Goal: Information Seeking & Learning: Understand process/instructions

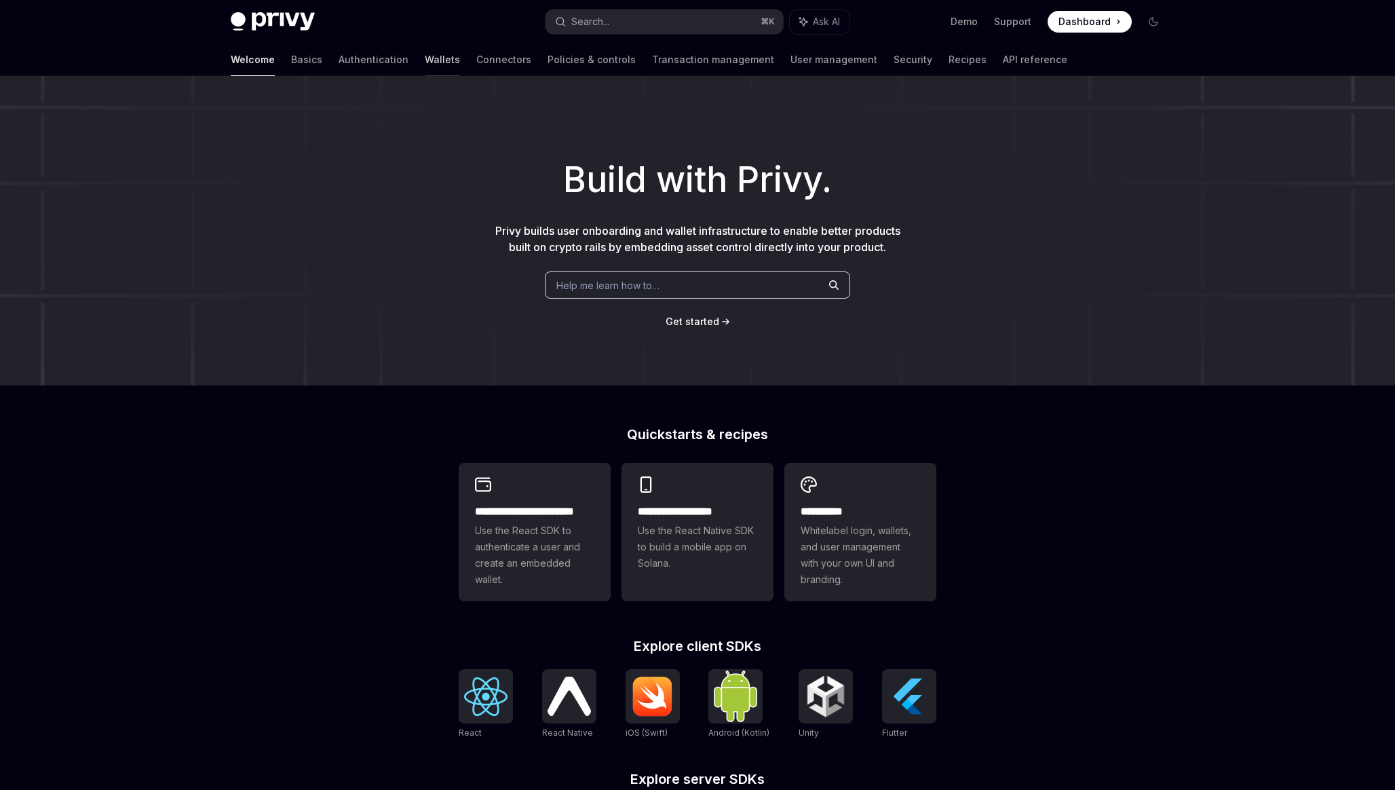
click at [425, 60] on link "Wallets" at bounding box center [442, 59] width 35 height 33
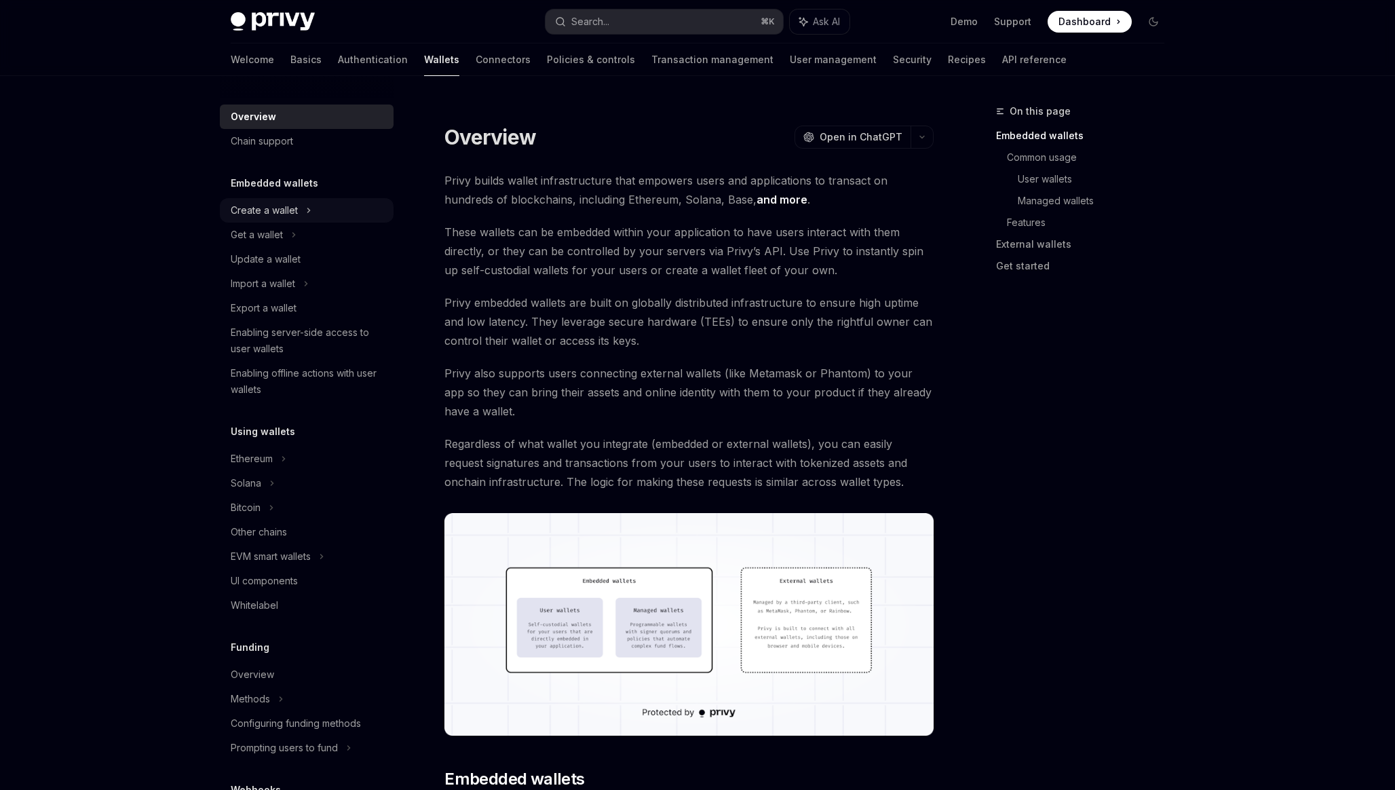
click at [290, 205] on div "Create a wallet" at bounding box center [264, 210] width 67 height 16
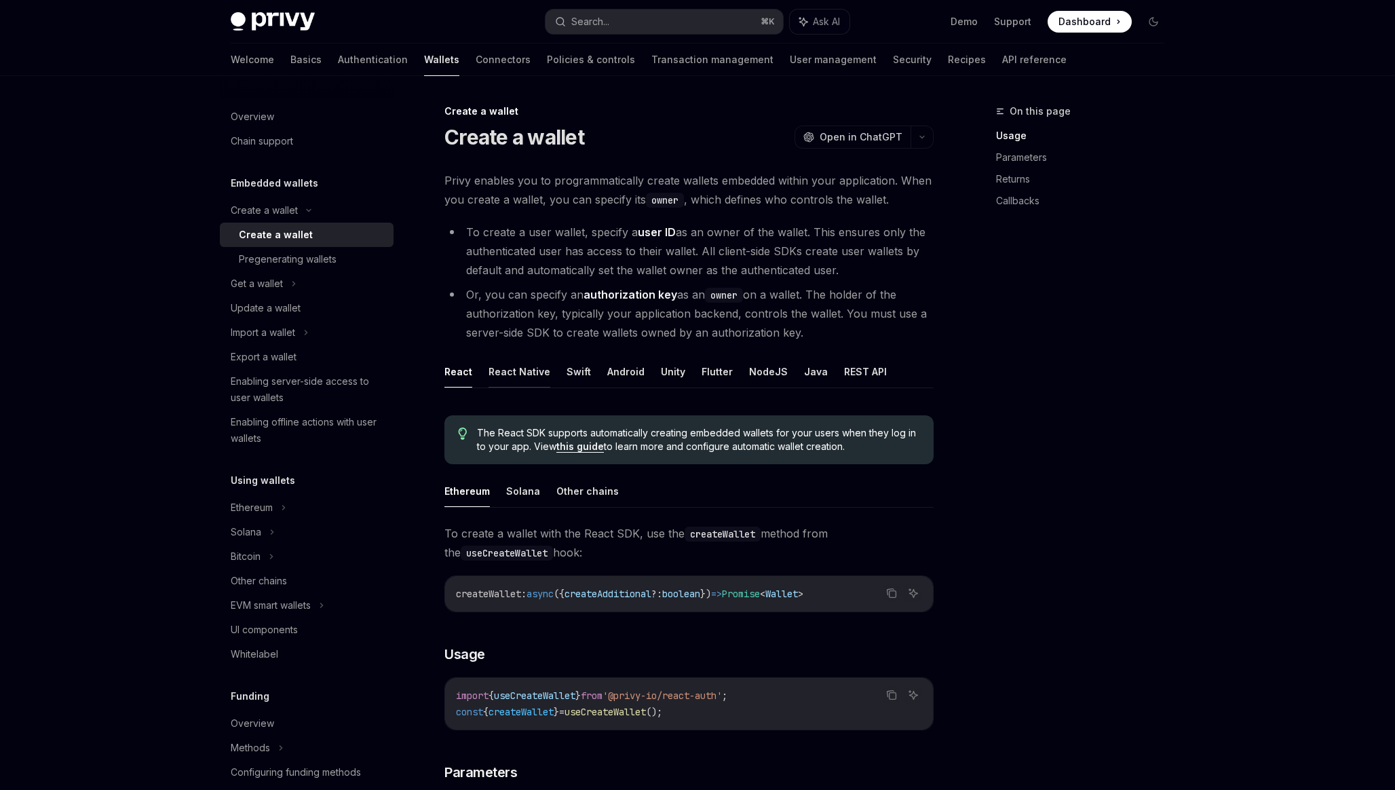
click at [527, 370] on button "React Native" at bounding box center [520, 372] width 62 height 32
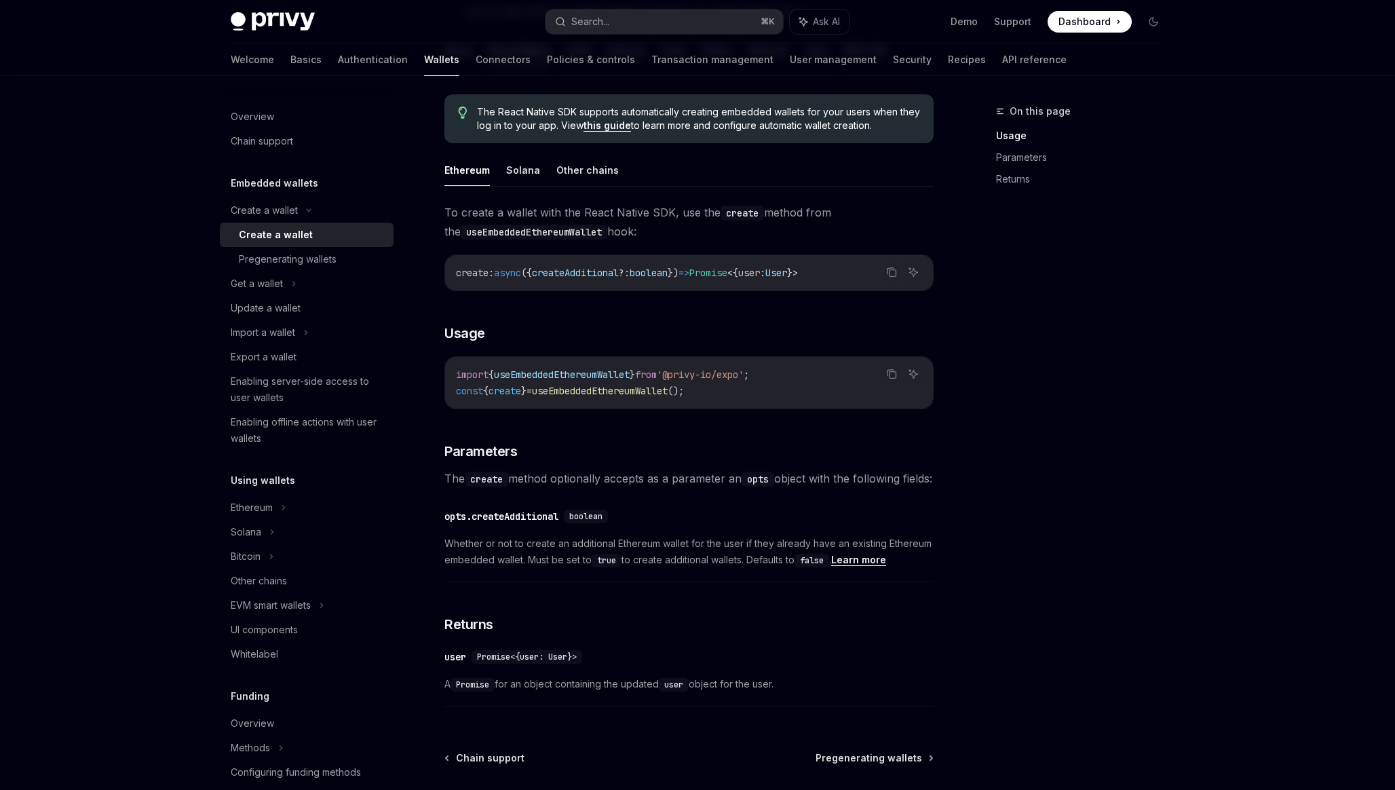
scroll to position [307, 0]
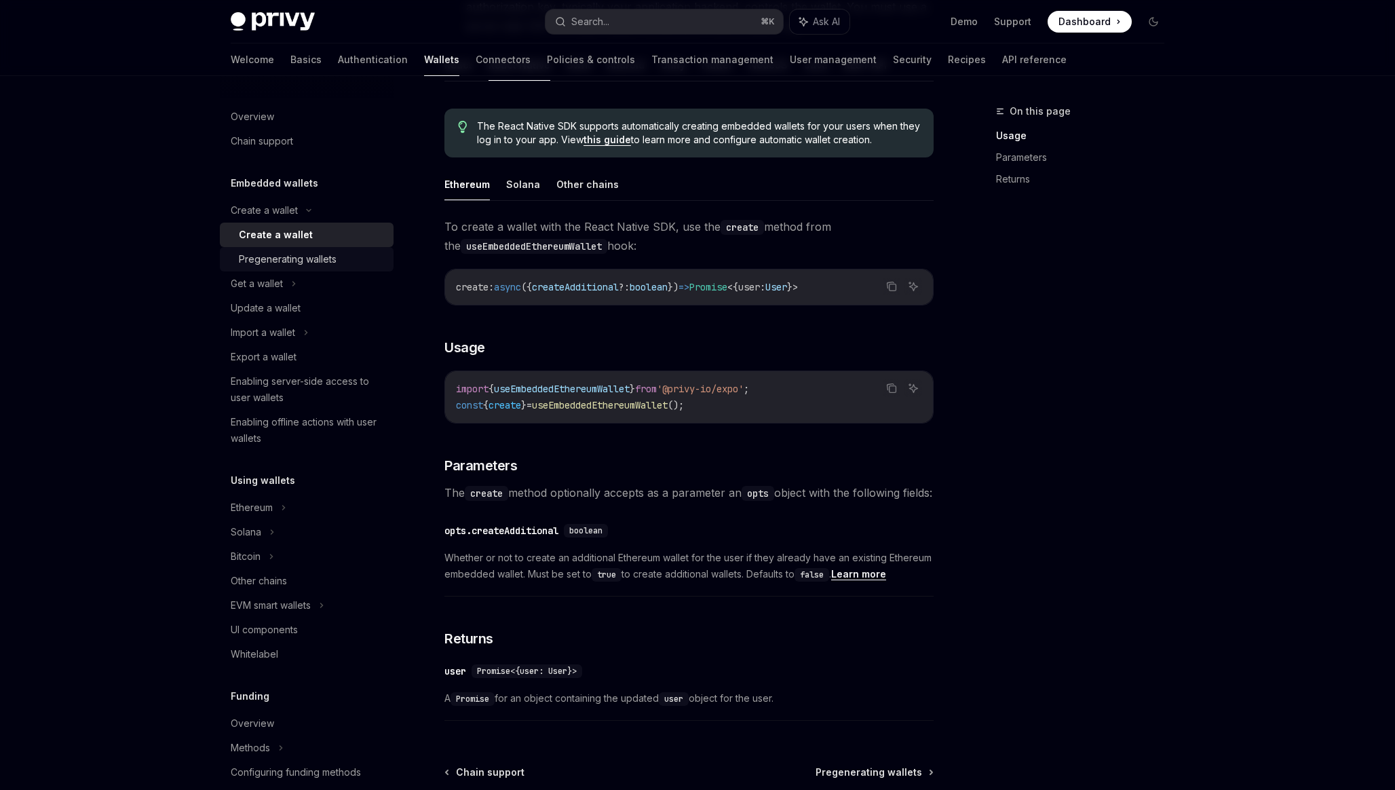
click at [354, 260] on div "Pregenerating wallets" at bounding box center [312, 259] width 147 height 16
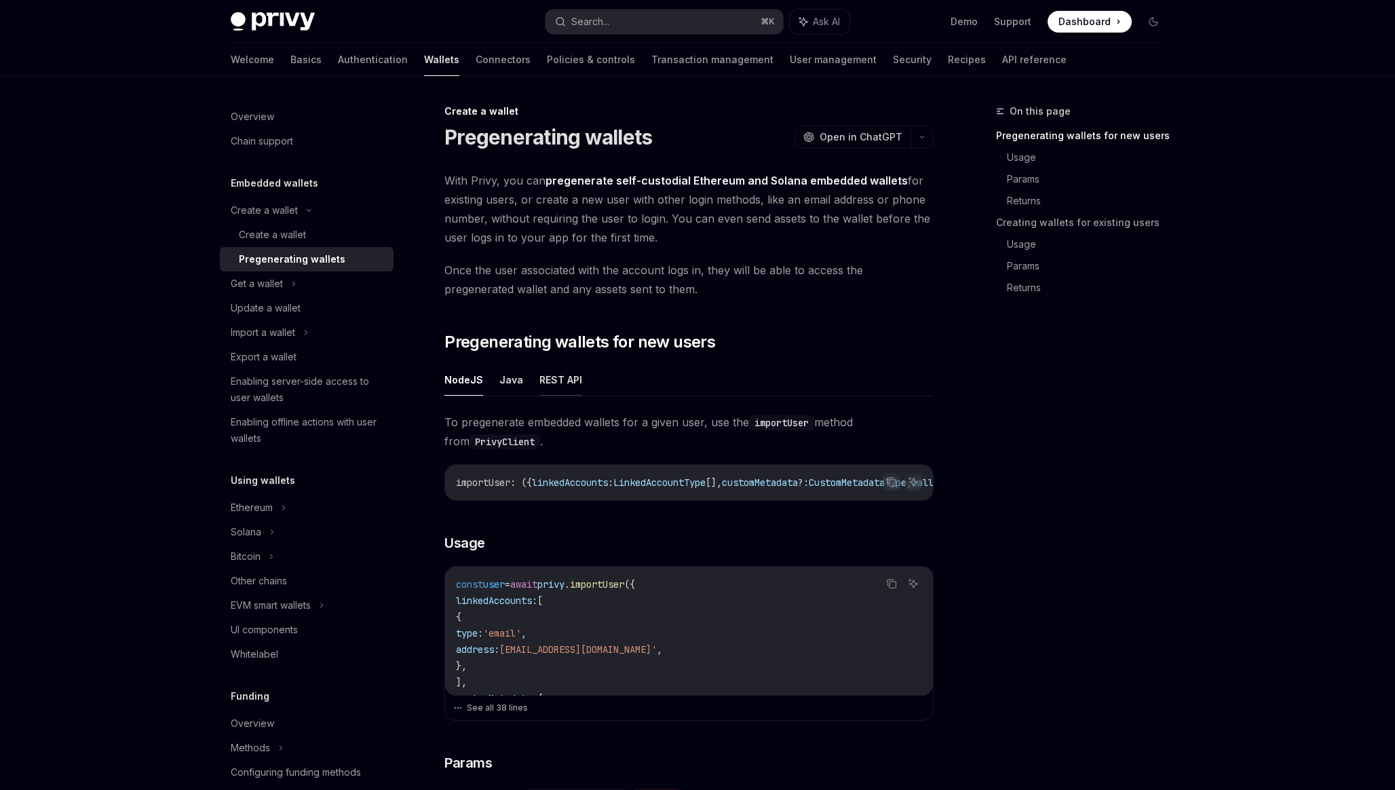
click at [571, 385] on button "REST API" at bounding box center [561, 380] width 43 height 32
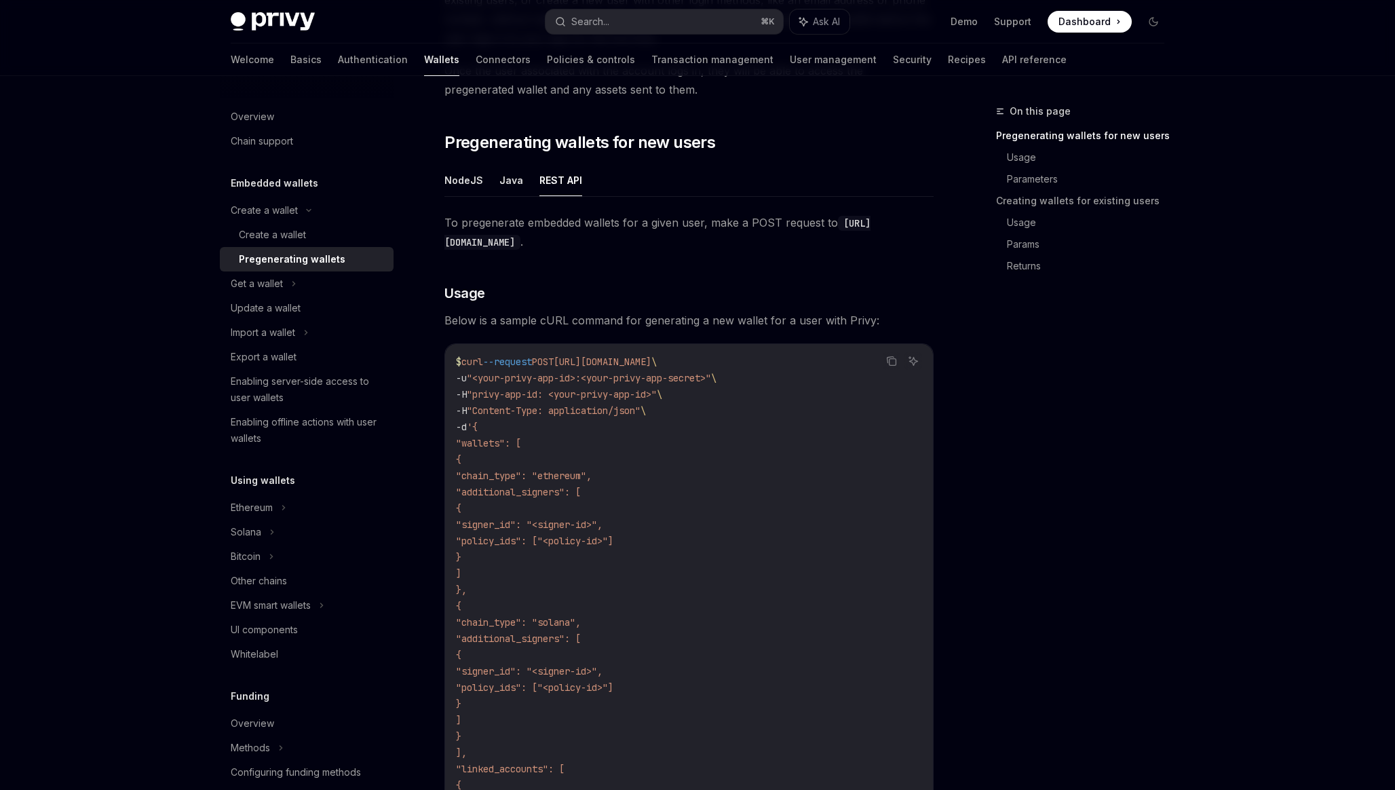
scroll to position [122, 0]
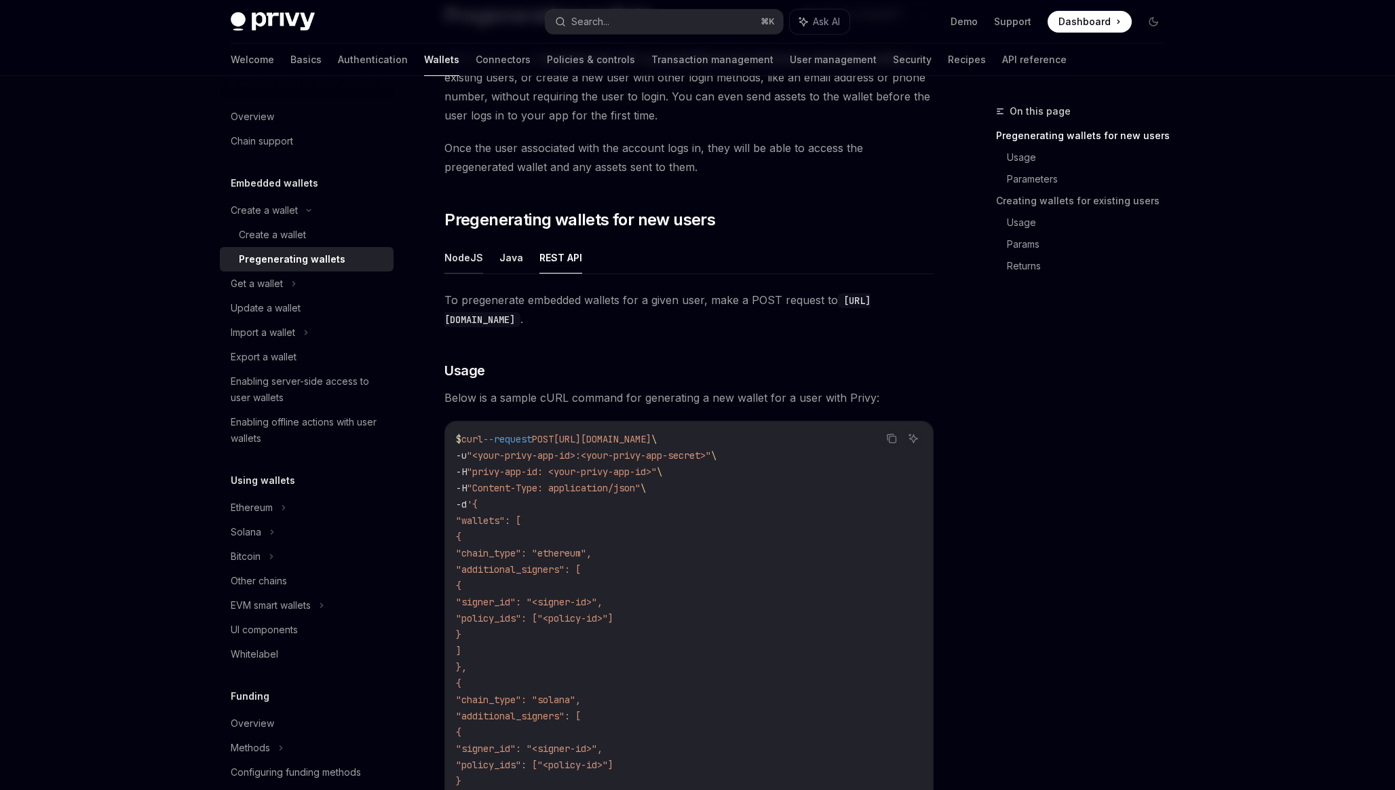
click at [464, 257] on button "NodeJS" at bounding box center [464, 258] width 39 height 32
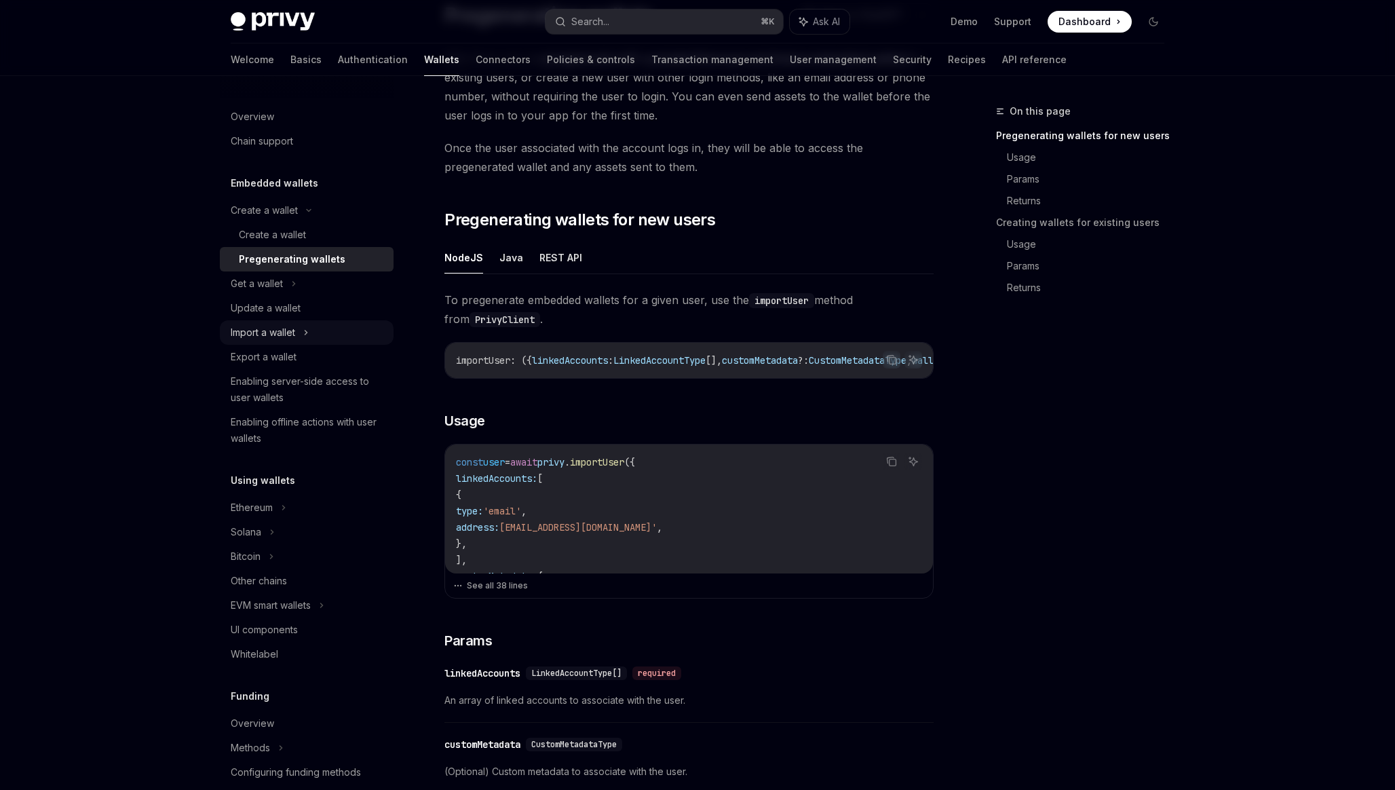
click at [302, 330] on div "Import a wallet" at bounding box center [307, 332] width 174 height 24
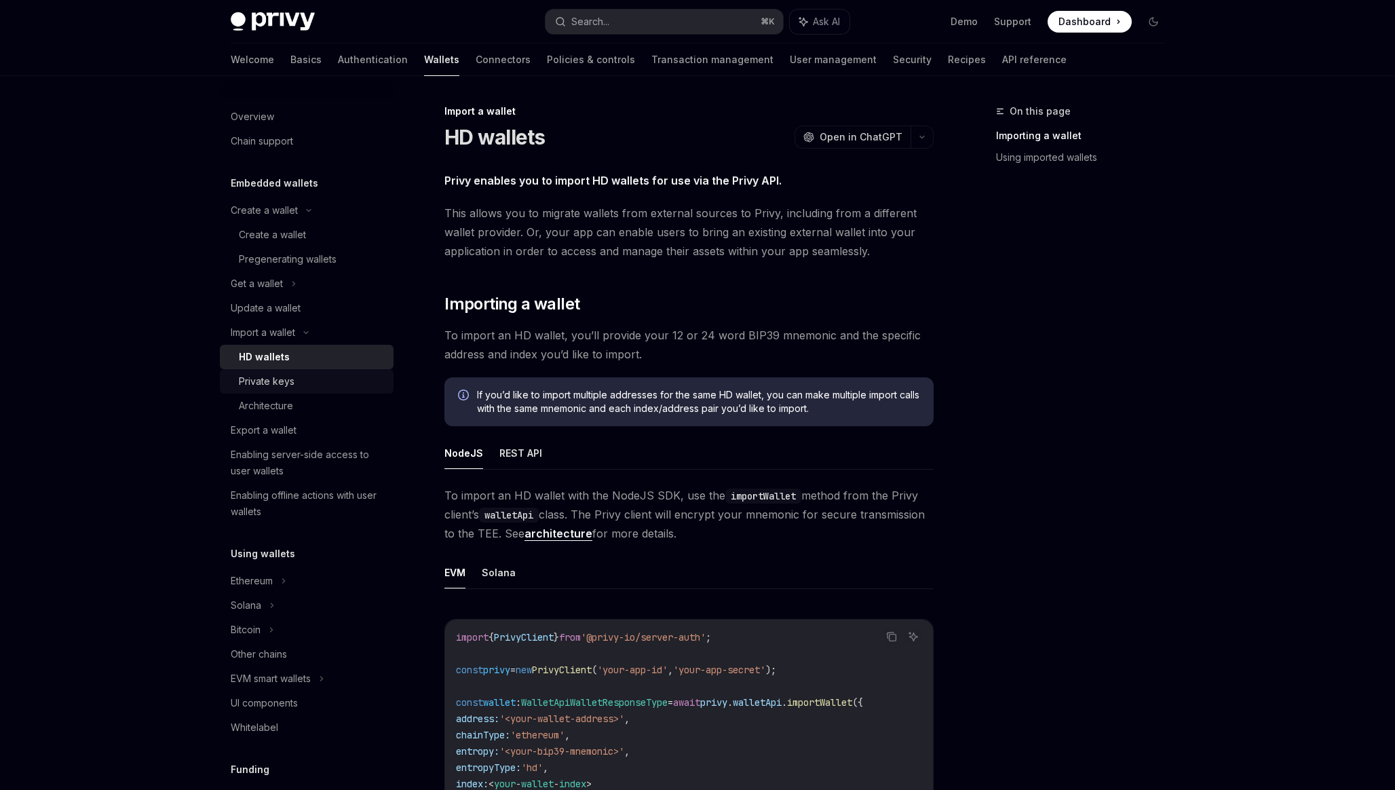
click at [328, 381] on div "Private keys" at bounding box center [312, 381] width 147 height 16
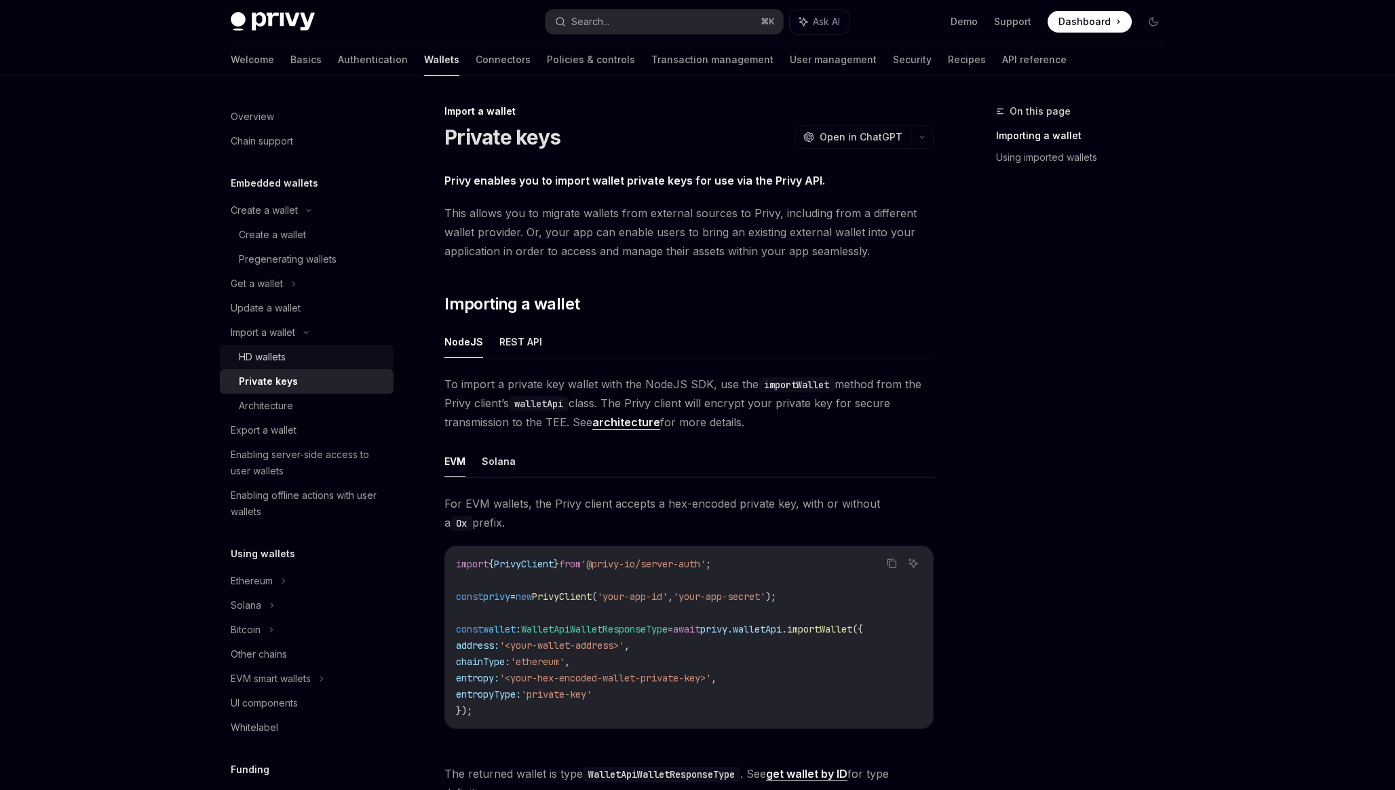
click at [337, 356] on div "HD wallets" at bounding box center [312, 357] width 147 height 16
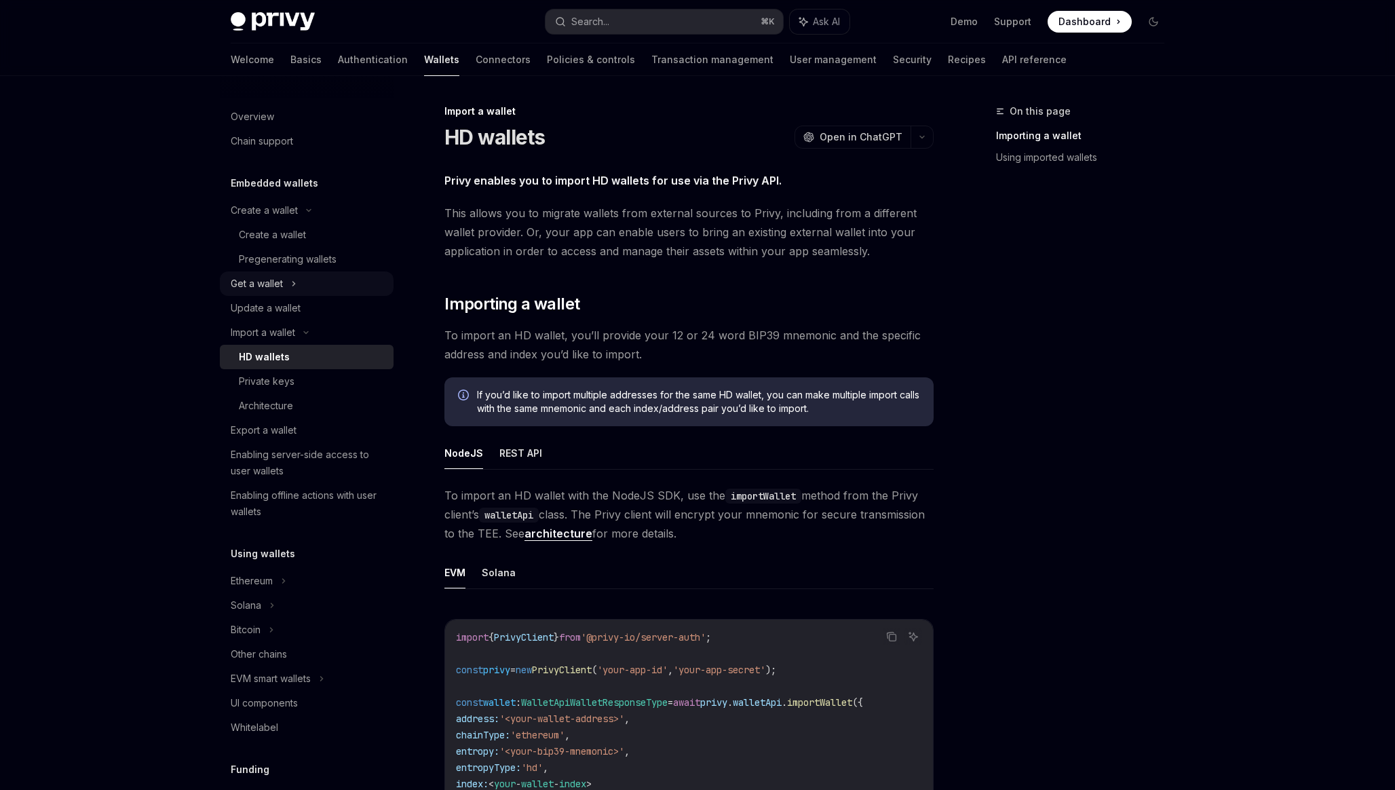
click at [335, 285] on div "Get a wallet" at bounding box center [307, 283] width 174 height 24
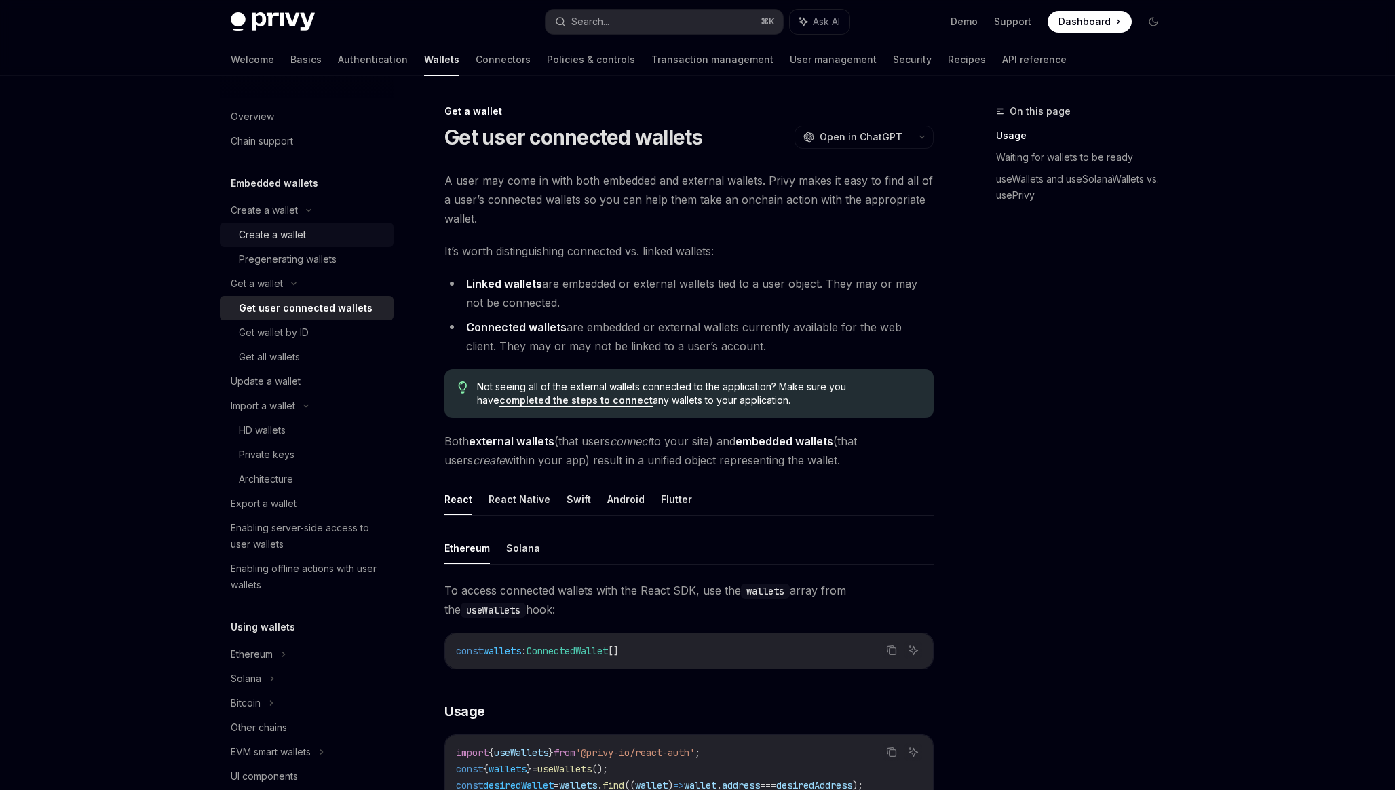
click at [311, 231] on div "Create a wallet" at bounding box center [312, 235] width 147 height 16
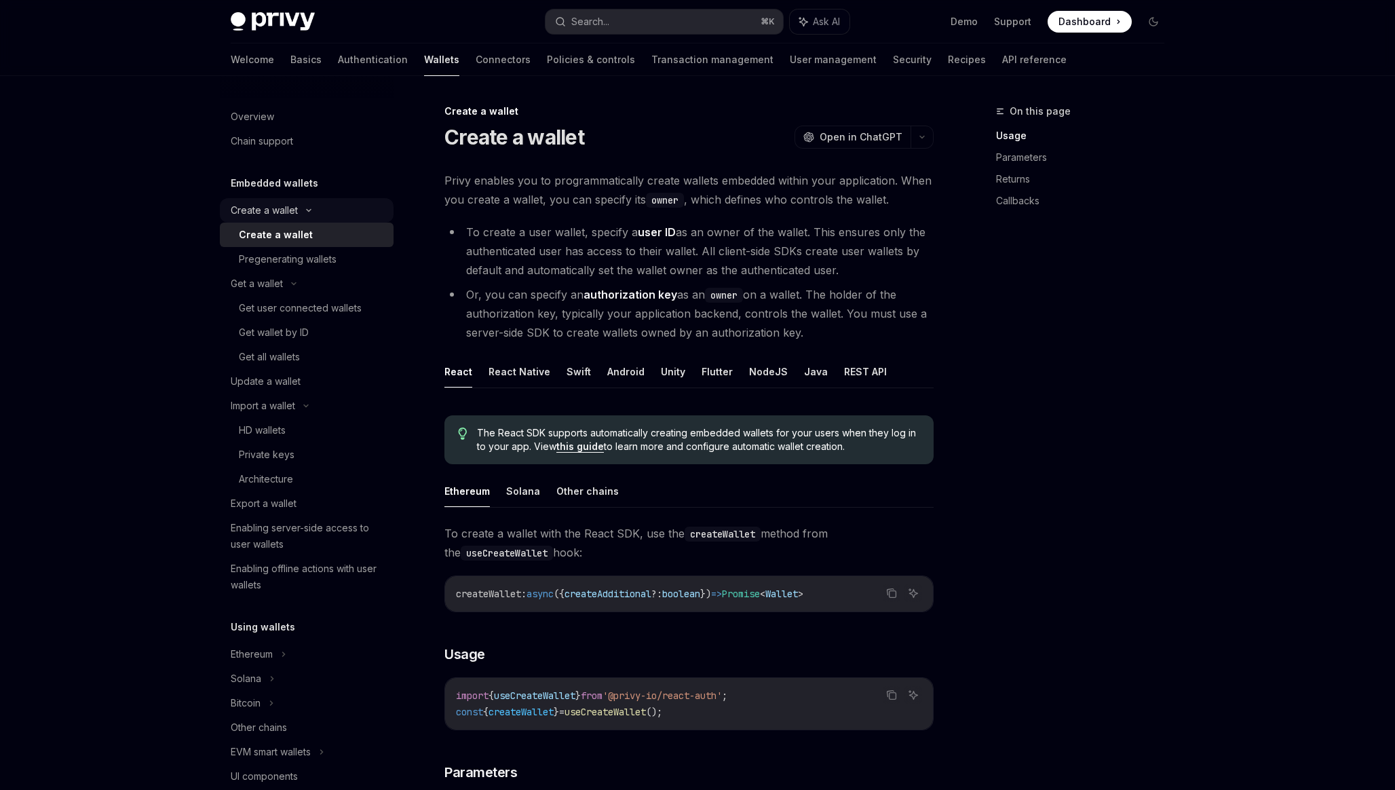
click at [305, 210] on icon at bounding box center [309, 210] width 16 height 5
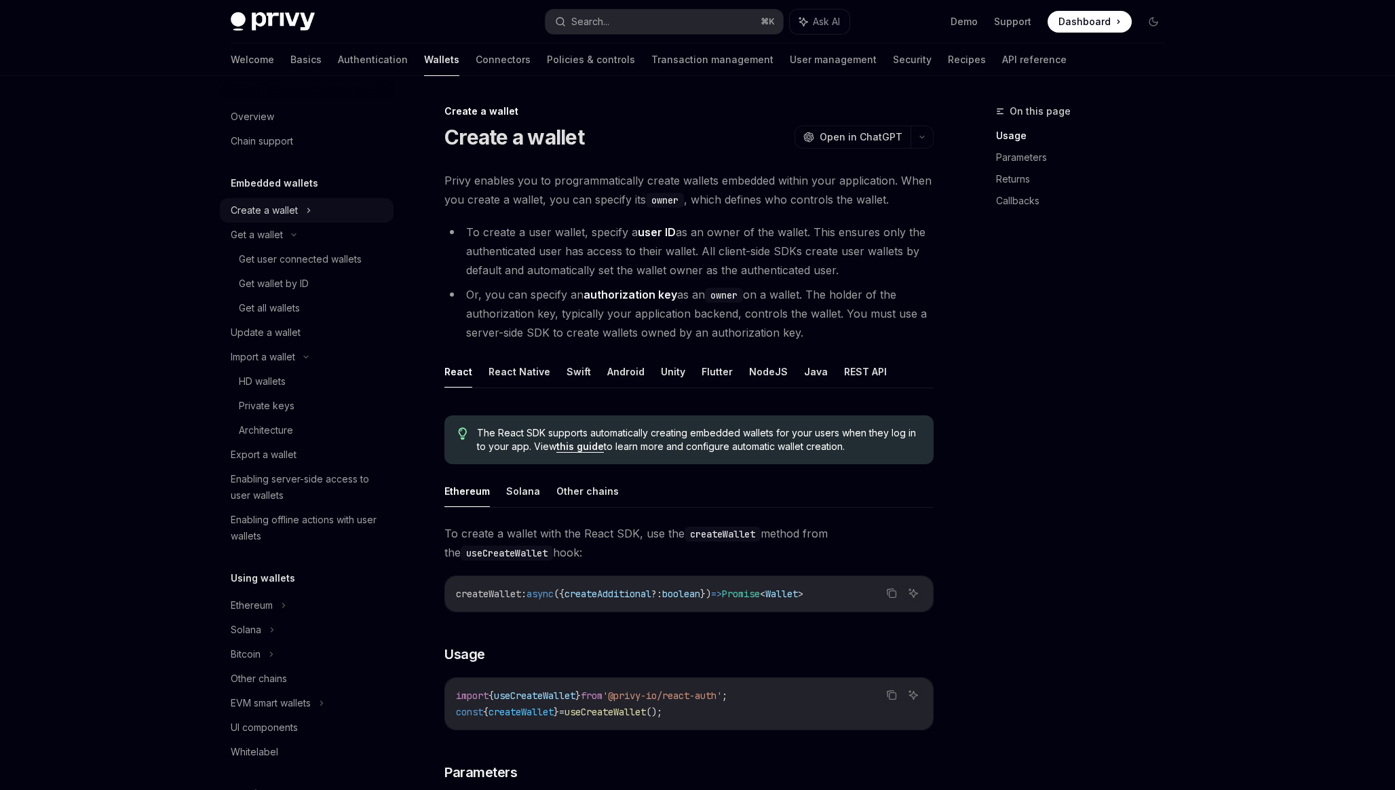
click at [297, 209] on div "Create a wallet" at bounding box center [307, 210] width 174 height 24
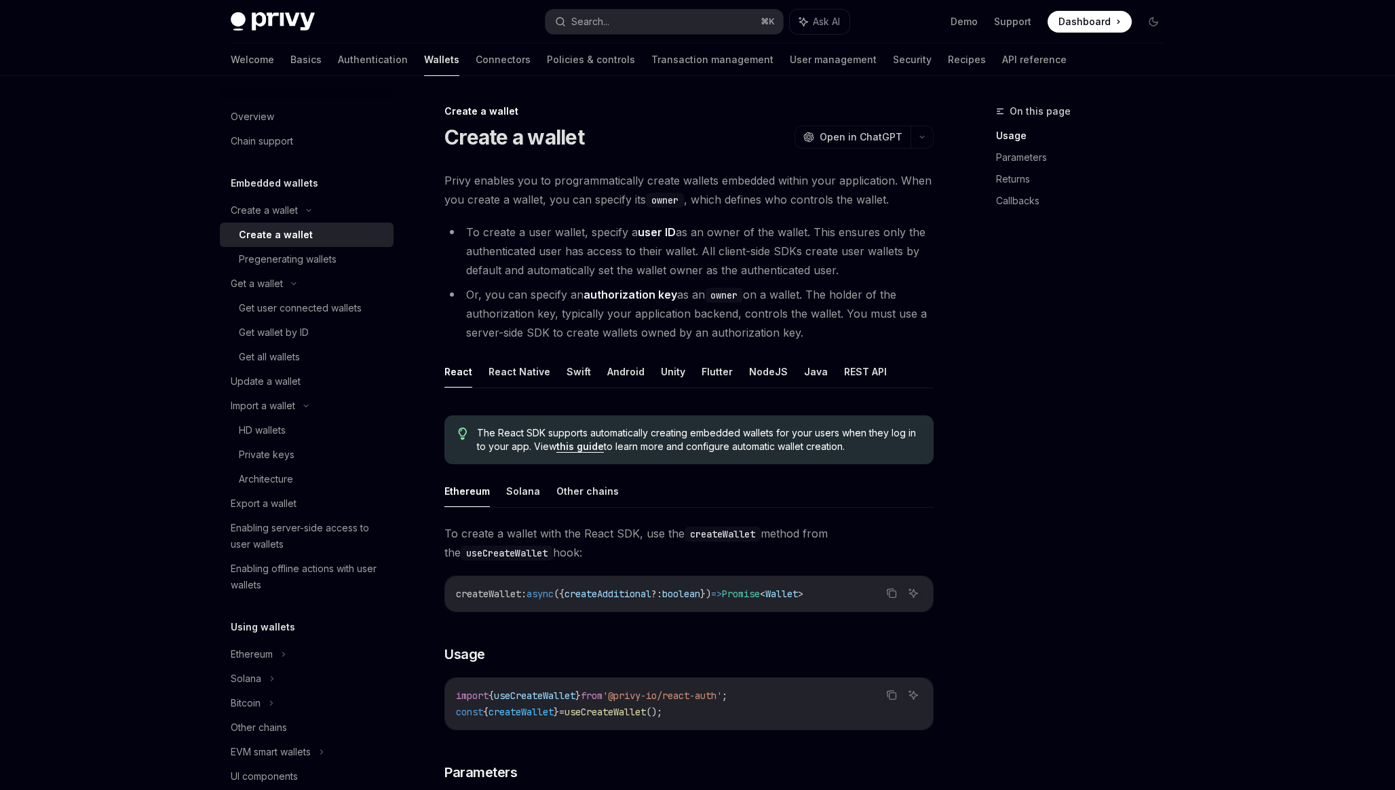
click at [295, 223] on link "Create a wallet" at bounding box center [307, 235] width 174 height 24
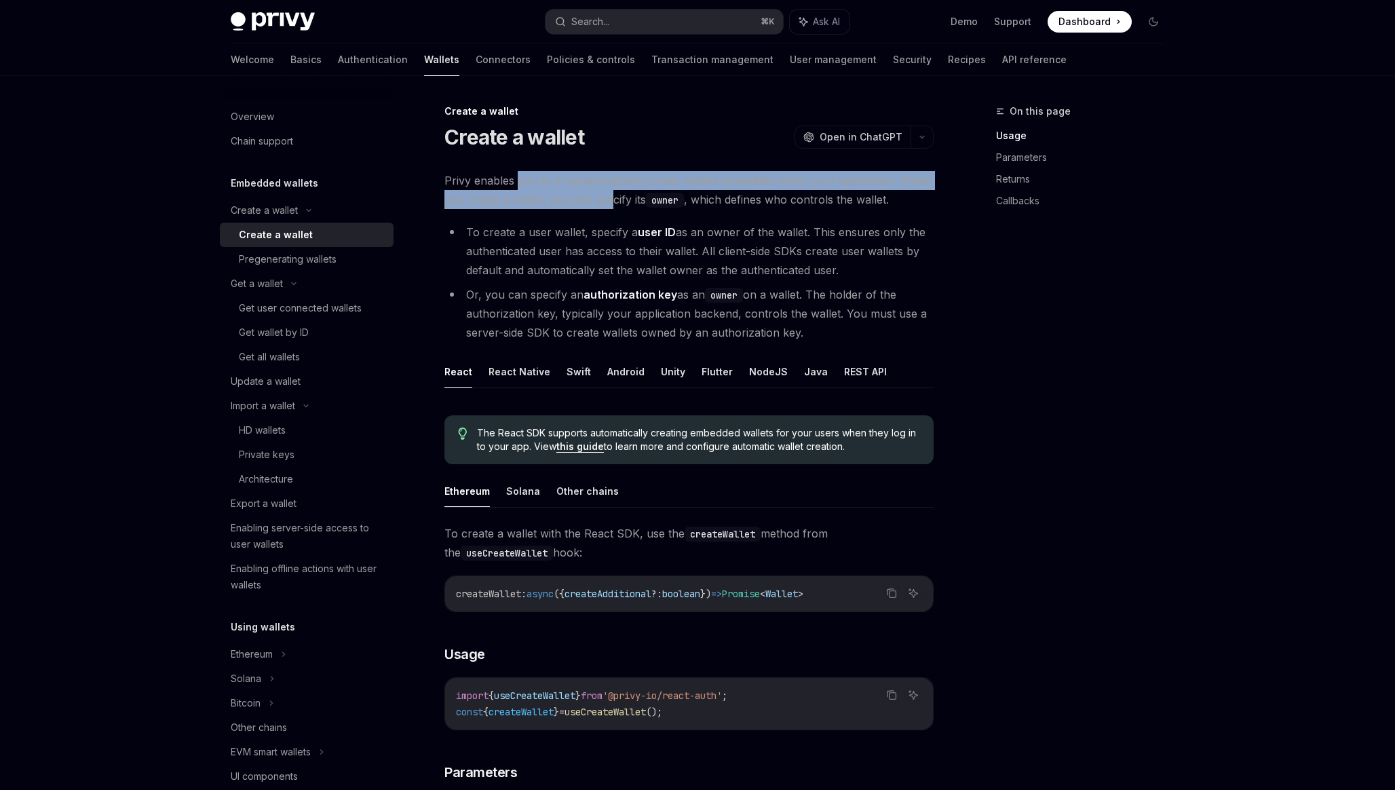
drag, startPoint x: 516, startPoint y: 183, endPoint x: 607, endPoint y: 198, distance: 91.6
click at [607, 198] on span "Privy enables you to programmatically create wallets embedded within your appli…" at bounding box center [689, 190] width 489 height 38
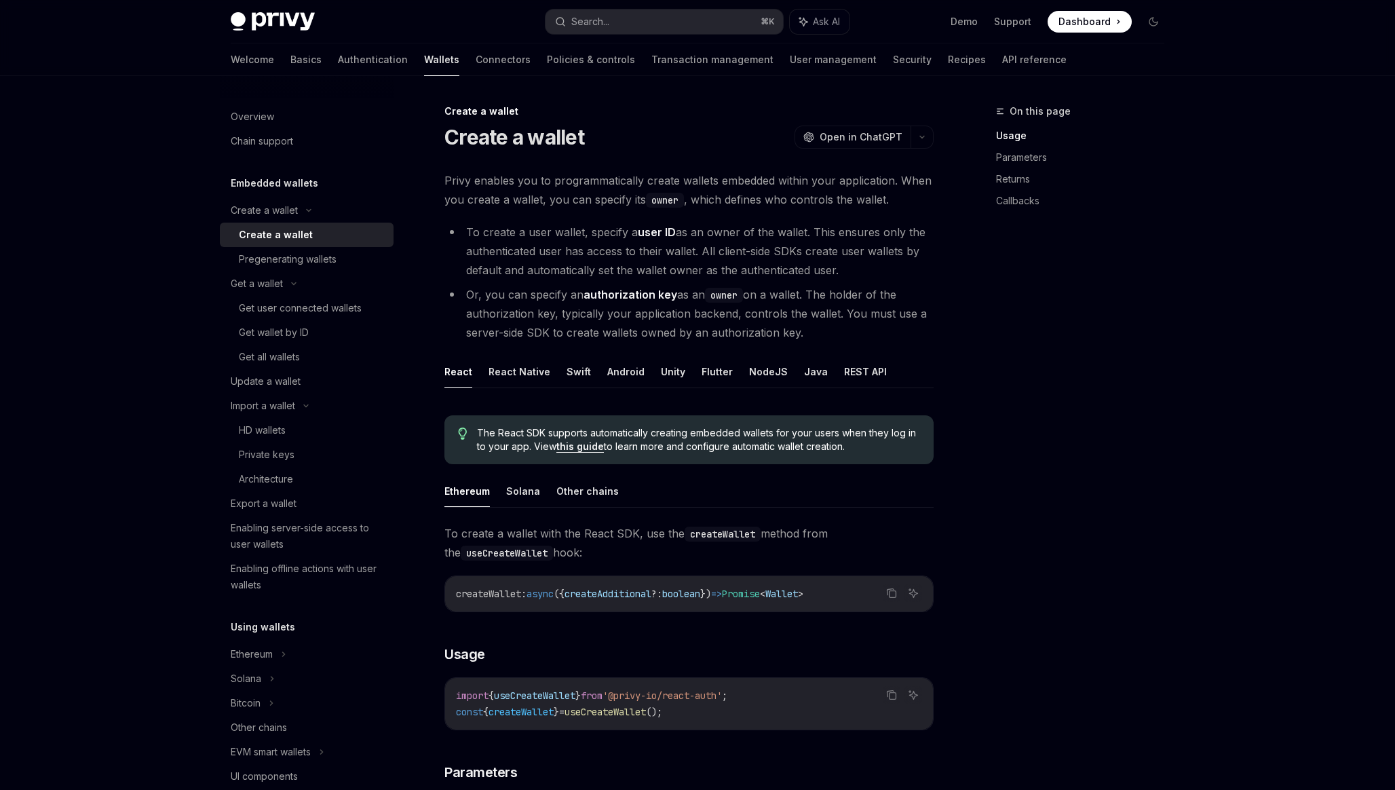
click at [675, 200] on code "owner" at bounding box center [665, 200] width 38 height 15
click at [513, 379] on button "React Native" at bounding box center [520, 372] width 62 height 32
click at [805, 312] on li "Or, you can specify an authorization key as an owner on a wallet. The holder of…" at bounding box center [689, 313] width 489 height 57
click at [581, 489] on button "Other chains" at bounding box center [588, 491] width 62 height 32
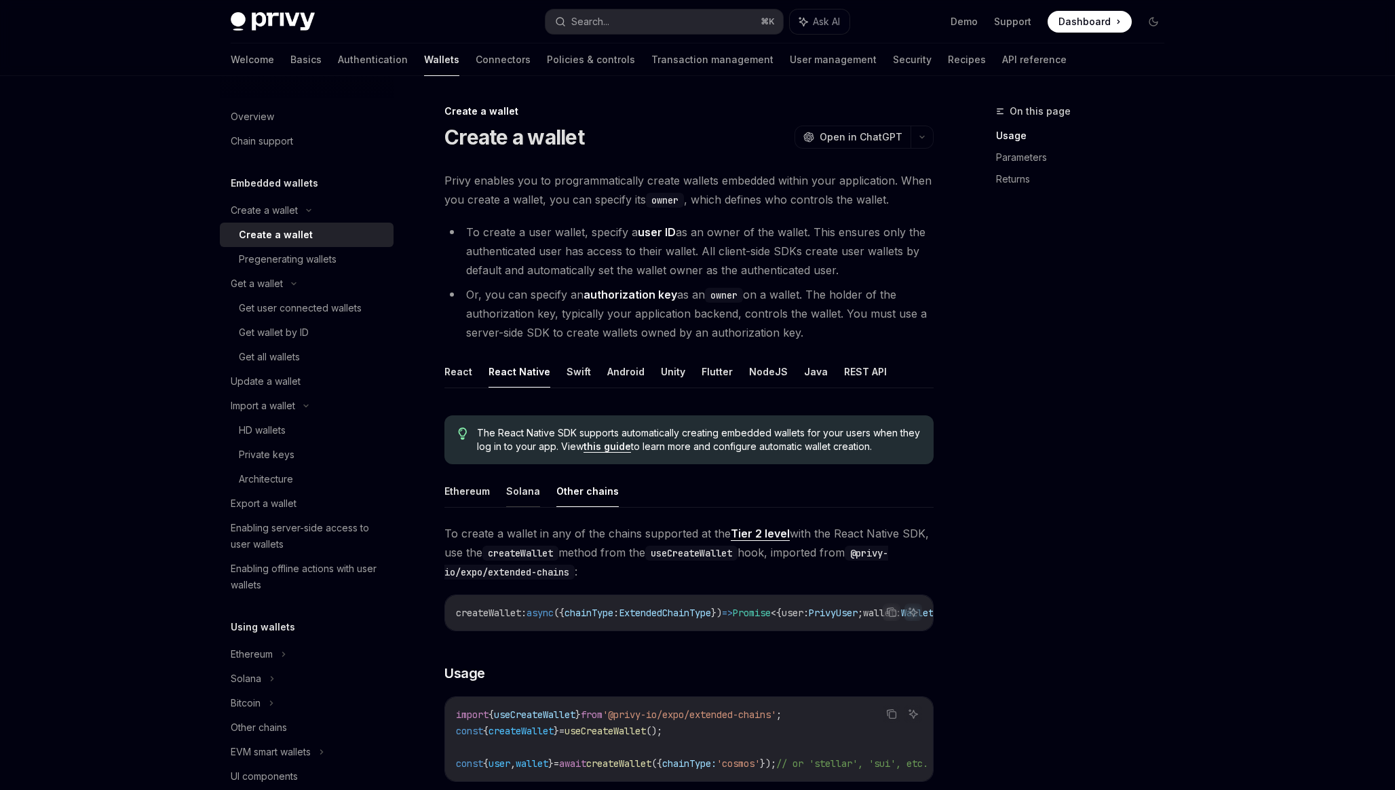
click at [519, 491] on button "Solana" at bounding box center [523, 491] width 34 height 32
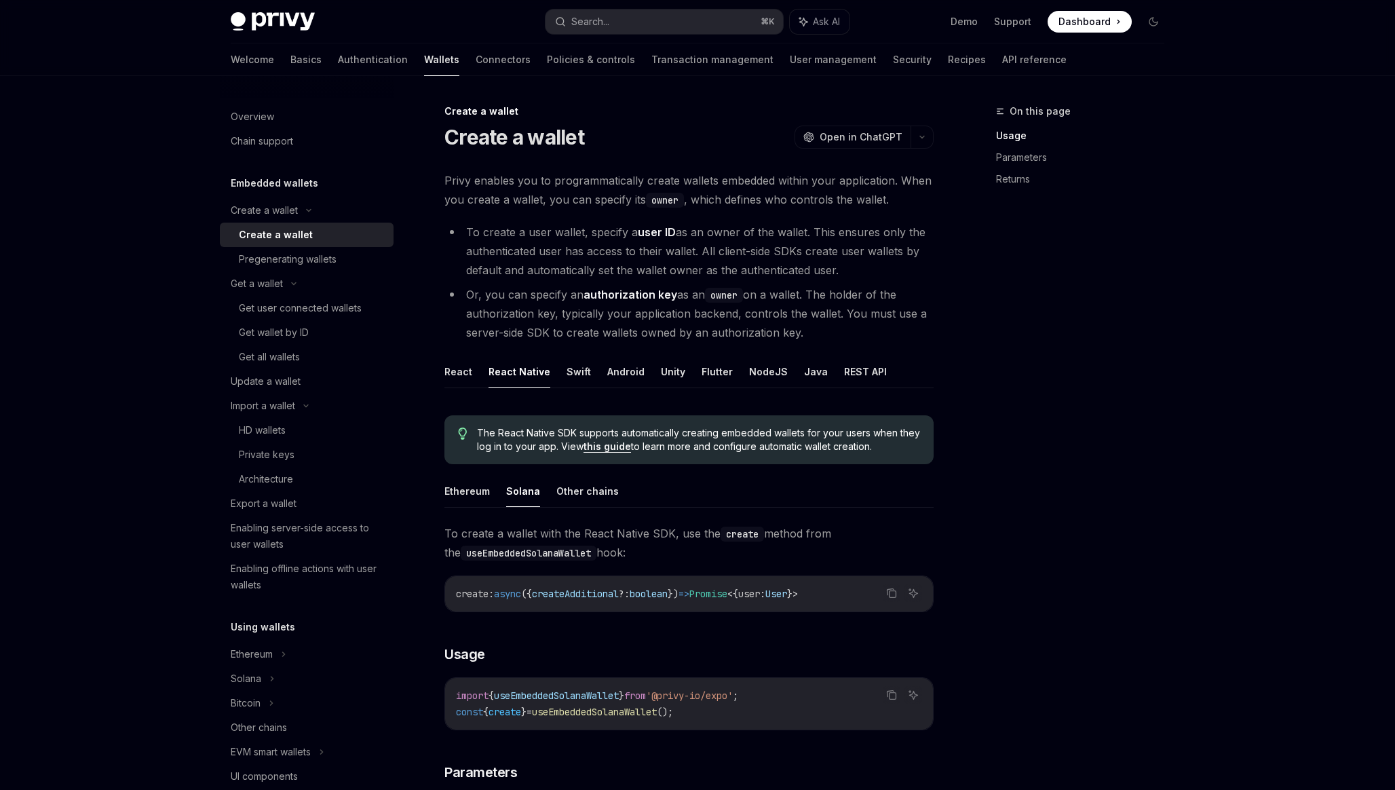
click at [492, 489] on ul "Ethereum Solana Other chains" at bounding box center [689, 491] width 489 height 33
click at [481, 490] on button "Ethereum" at bounding box center [467, 491] width 45 height 32
type textarea "*"
click at [614, 453] on link "this guide" at bounding box center [608, 446] width 48 height 12
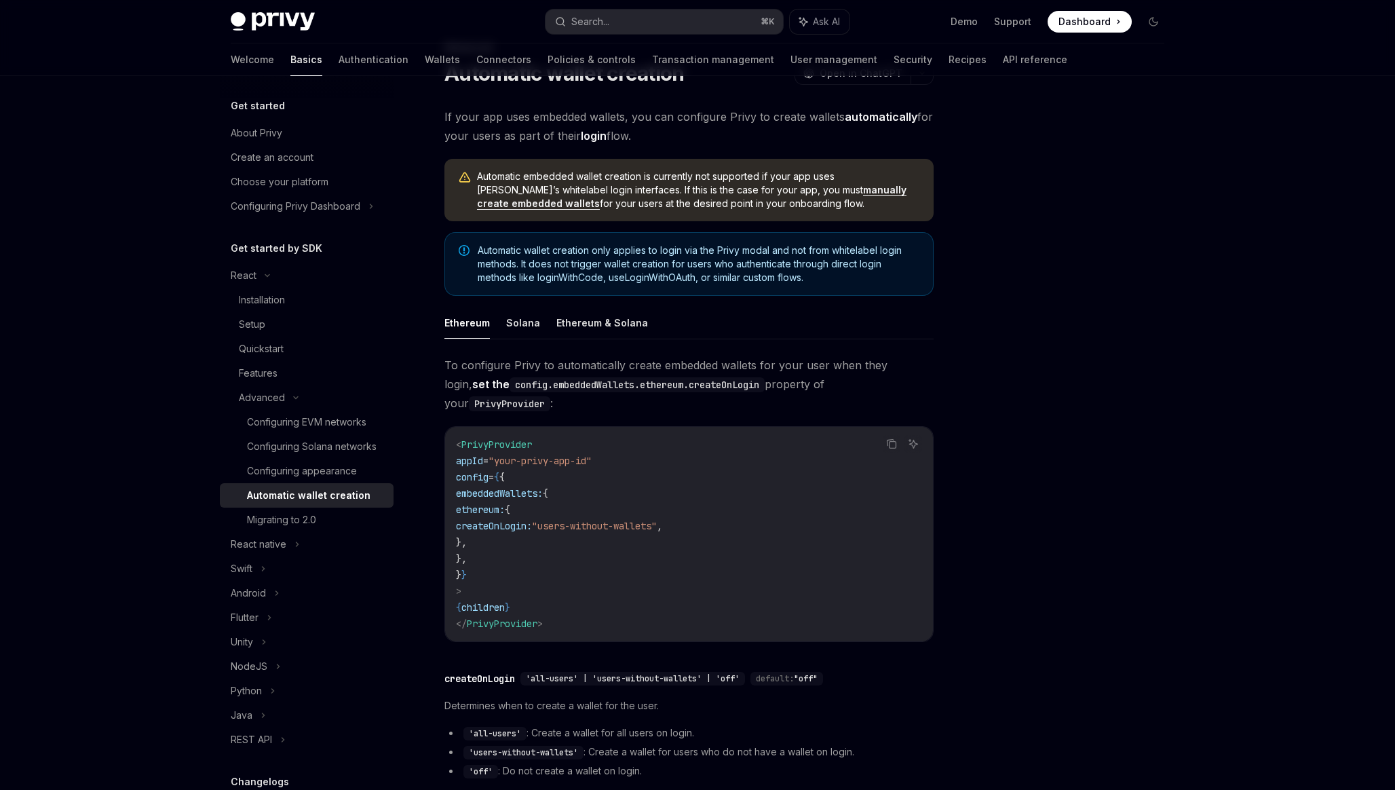
scroll to position [60, 0]
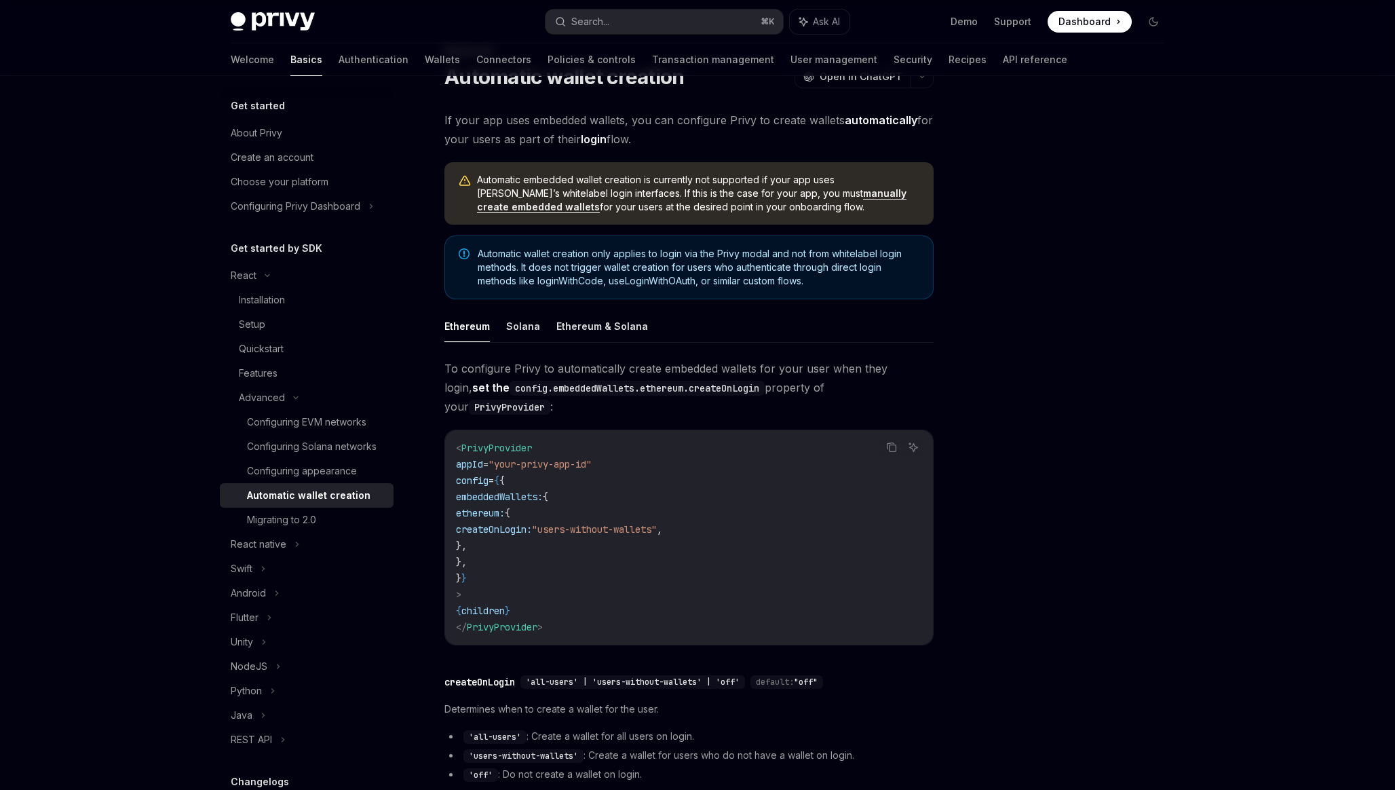
click at [819, 192] on link "manually create embedded wallets" at bounding box center [692, 200] width 430 height 26
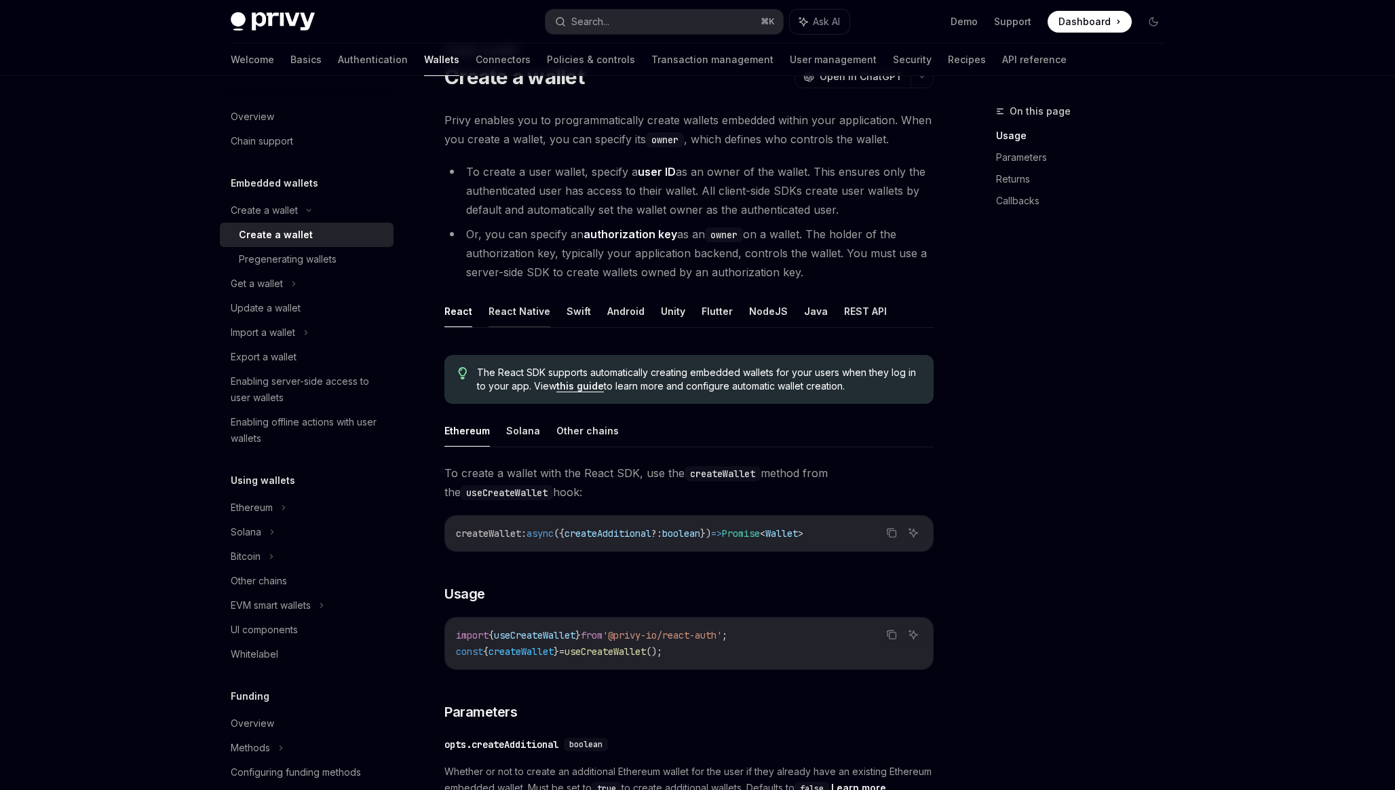
click at [528, 320] on button "React Native" at bounding box center [520, 311] width 62 height 32
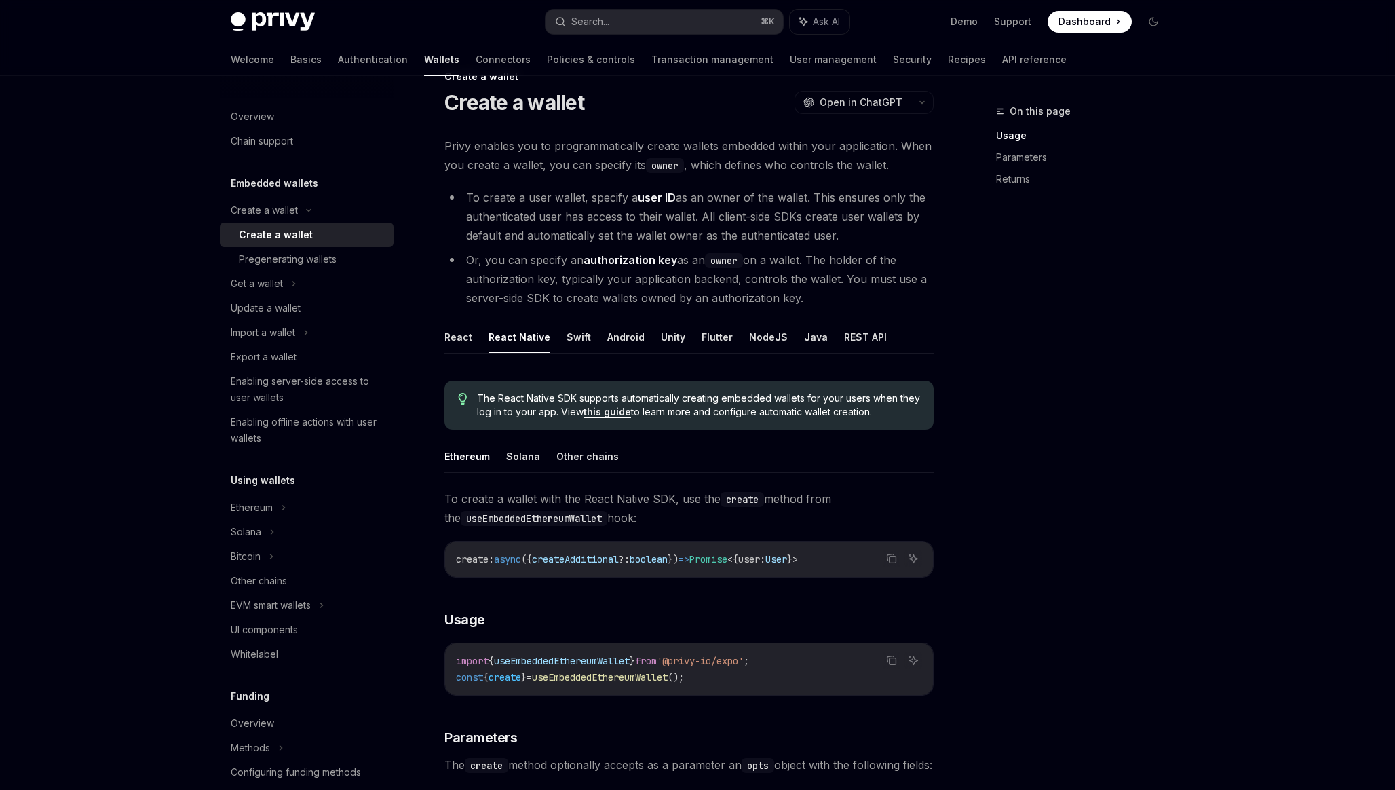
scroll to position [33, 0]
click at [859, 341] on button "REST API" at bounding box center [865, 338] width 43 height 32
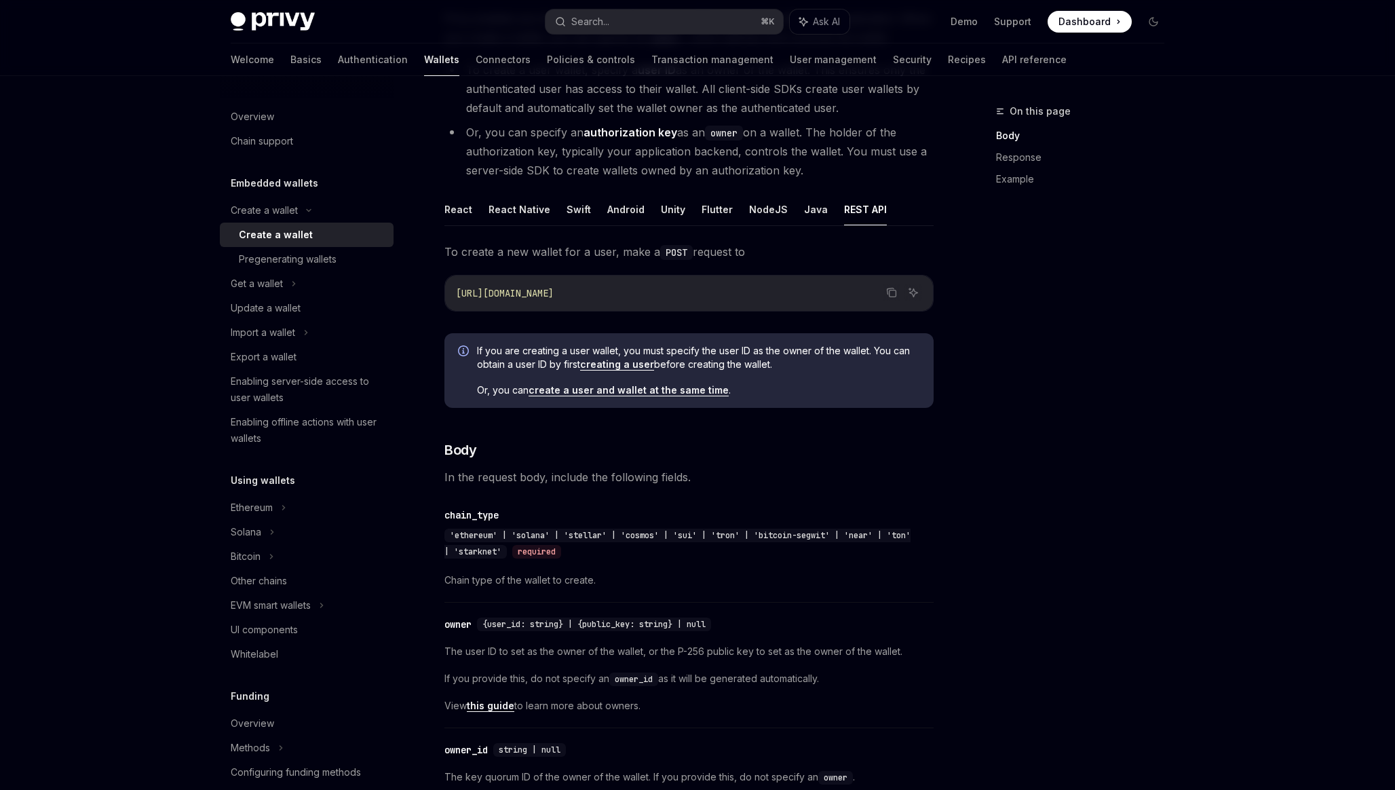
scroll to position [134, 0]
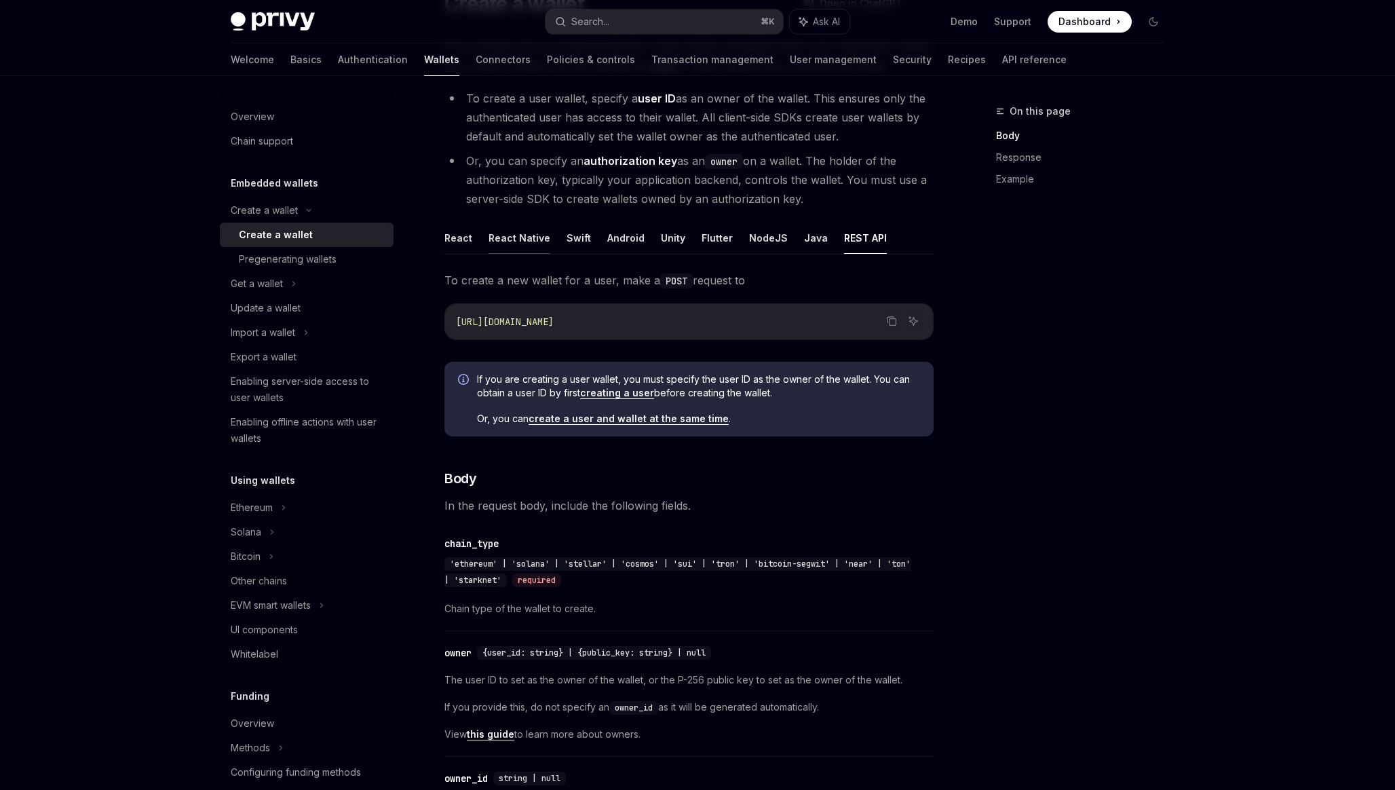
click at [532, 238] on button "React Native" at bounding box center [520, 238] width 62 height 32
type textarea "*"
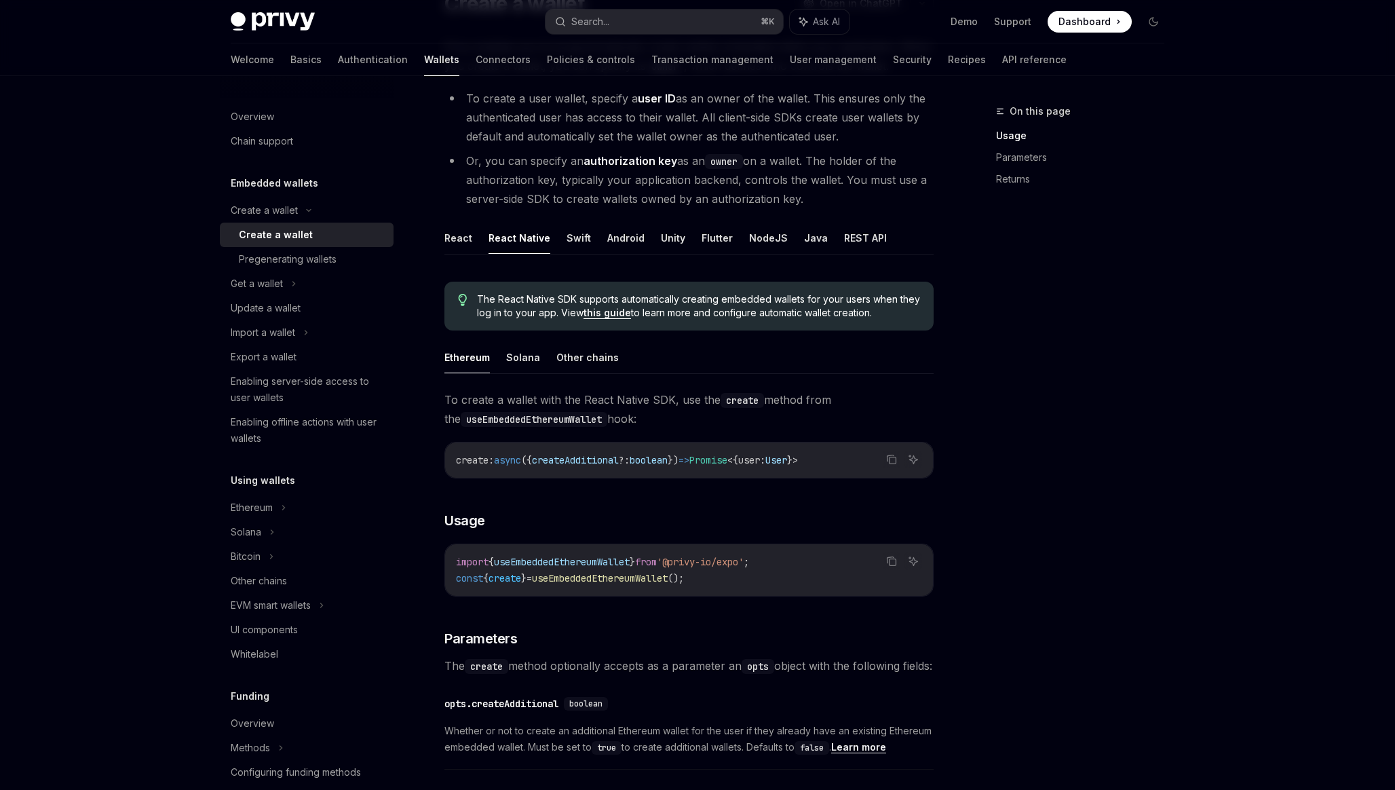
click at [1024, 488] on div "On this page Usage Parameters Returns" at bounding box center [1072, 446] width 206 height 687
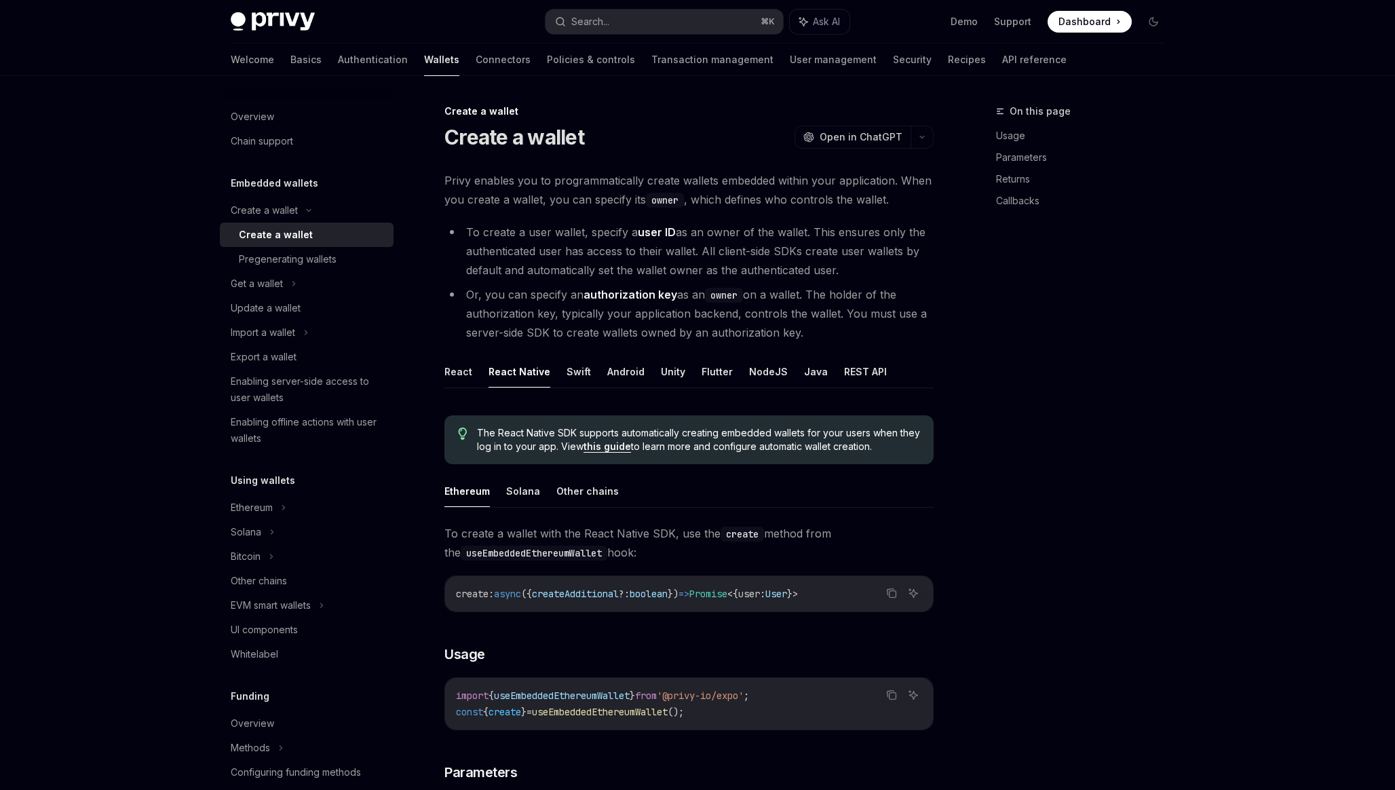
drag, startPoint x: 814, startPoint y: 332, endPoint x: 456, endPoint y: 238, distance: 370.4
click at [456, 238] on ul "To create a user wallet, specify a user ID as an owner of the wallet. This ensu…" at bounding box center [689, 282] width 489 height 119
copy ul "To create a user wallet, specify a user ID as an owner of the wallet. This ensu…"
